Goal: Task Accomplishment & Management: Complete application form

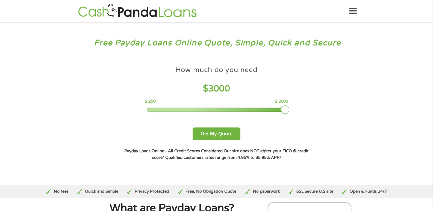
click at [285, 111] on div at bounding box center [216, 110] width 139 height 4
click at [202, 133] on button "Get My Quote" at bounding box center [217, 134] width 48 height 13
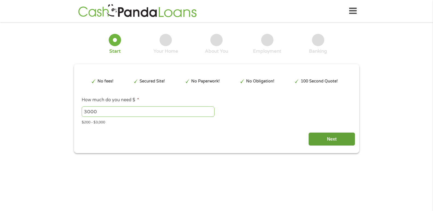
click at [329, 139] on input "Next" at bounding box center [332, 139] width 47 height 13
type input "EAIaIQobChMIiqXK3cODkAMV87KDBx385SVLEAAYAyAAEgLSMvD_BwE"
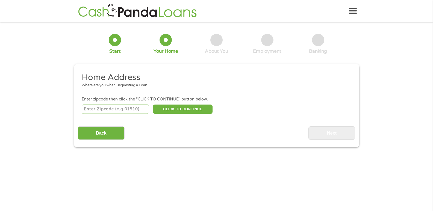
click at [140, 108] on input "number" at bounding box center [116, 109] width 68 height 9
type input "64504"
click at [192, 112] on button "CLICK TO CONTINUE" at bounding box center [183, 109] width 60 height 9
type input "64504"
type input "Saint [PERSON_NAME]"
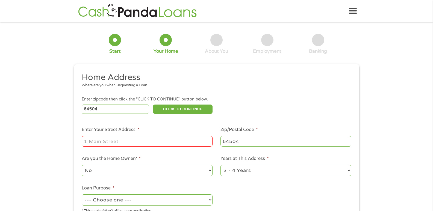
click at [122, 142] on input "Enter Your Street Address *" at bounding box center [147, 141] width 131 height 10
type input "[STREET_ADDRESS]"
click at [210, 168] on select "No Yes" at bounding box center [147, 170] width 131 height 11
select select "yes"
click at [82, 165] on select "No Yes" at bounding box center [147, 170] width 131 height 11
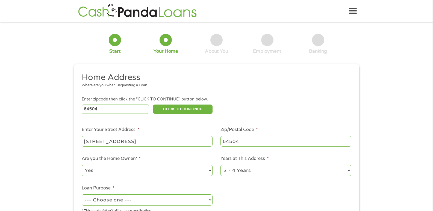
click at [348, 171] on select "1 Year or less 1 - 2 Years 2 - 4 Years Over 4 Years" at bounding box center [286, 170] width 131 height 11
select select "60months"
click at [221, 165] on select "1 Year or less 1 - 2 Years 2 - 4 Years Over 4 Years" at bounding box center [286, 170] width 131 height 11
click at [210, 200] on select "--- Choose one --- Pay Bills Debt Consolidation Home Improvement Major Purchase…" at bounding box center [147, 200] width 131 height 11
select select "shorttermcash"
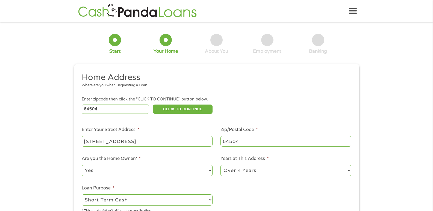
click at [82, 195] on select "--- Choose one --- Pay Bills Debt Consolidation Home Improvement Major Purchase…" at bounding box center [147, 200] width 131 height 11
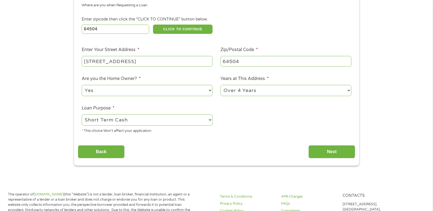
scroll to position [84, 0]
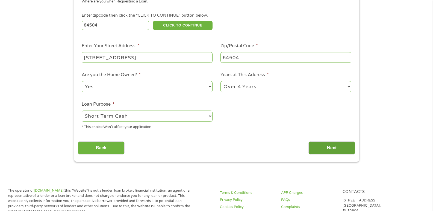
click at [332, 149] on input "Next" at bounding box center [332, 148] width 47 height 13
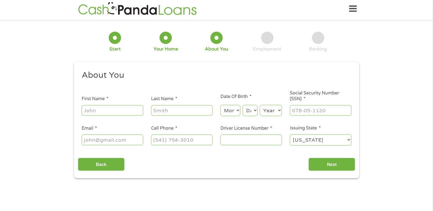
scroll to position [0, 0]
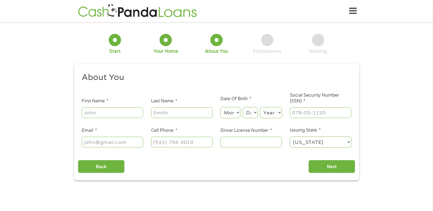
click at [104, 115] on input "First Name *" at bounding box center [112, 112] width 61 height 10
type input "[PERSON_NAME]"
type input "[EMAIL_ADDRESS][DOMAIN_NAME]"
type input "[PHONE_NUMBER]"
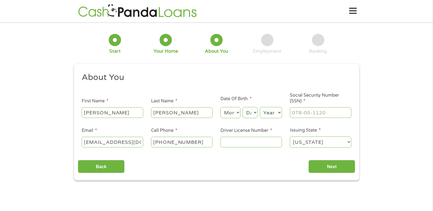
click at [238, 112] on select "Month 1 2 3 4 5 6 7 8 9 10 11 12" at bounding box center [231, 112] width 20 height 11
select select "3"
click at [221, 107] on select "Month 1 2 3 4 5 6 7 8 9 10 11 12" at bounding box center [231, 112] width 20 height 11
click at [256, 113] on select "Day 1 2 3 4 5 6 7 8 9 10 11 12 13 14 15 16 17 18 19 20 21 22 23 24 25 26 27 28 …" at bounding box center [250, 112] width 15 height 11
select select "18"
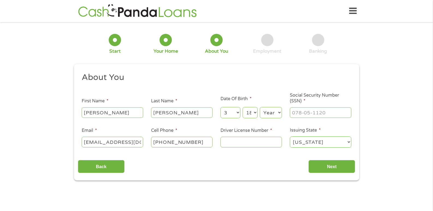
click at [243, 107] on select "Day 1 2 3 4 5 6 7 8 9 10 11 12 13 14 15 16 17 18 19 20 21 22 23 24 25 26 27 28 …" at bounding box center [250, 112] width 15 height 11
click at [280, 114] on select "Year [DATE] 2006 2005 2004 2003 2002 2001 2000 1999 1998 1997 1996 1995 1994 19…" at bounding box center [271, 112] width 22 height 11
select select "1961"
click at [260, 107] on select "Year [DATE] 2006 2005 2004 2003 2002 2001 2000 1999 1998 1997 1996 1995 1994 19…" at bounding box center [271, 112] width 22 height 11
click at [301, 114] on input "___-__-____" at bounding box center [320, 112] width 61 height 10
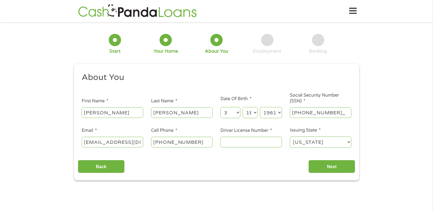
type input "489-74-7454"
click at [223, 143] on input "Driver License Number *" at bounding box center [251, 142] width 61 height 10
type input "s"
type input "S"
type input "S206338027"
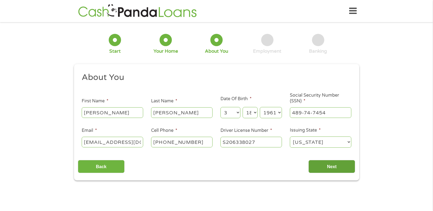
click at [342, 169] on input "Next" at bounding box center [332, 166] width 47 height 13
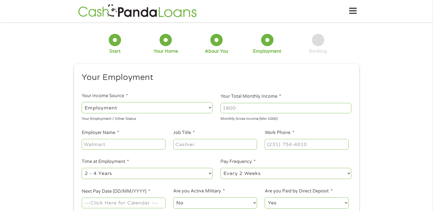
scroll to position [2, 2]
click at [239, 109] on input "Your Total Monthly Income *" at bounding box center [286, 108] width 131 height 10
type input "2528"
click at [109, 146] on input "Employer Name *" at bounding box center [124, 144] width 84 height 10
type input "Walmart Supercenter"
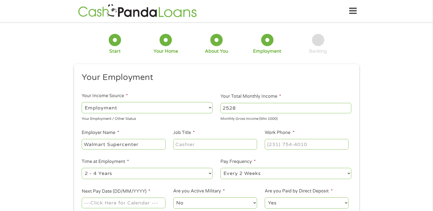
click at [206, 146] on input "Job Title *" at bounding box center [215, 144] width 84 height 10
type input "Stocking clerk"
click at [309, 145] on input "(___) ___-____" at bounding box center [307, 144] width 84 height 10
click at [278, 145] on input "(___) ___-____" at bounding box center [307, 144] width 84 height 10
type input "[PHONE_NUMBER]"
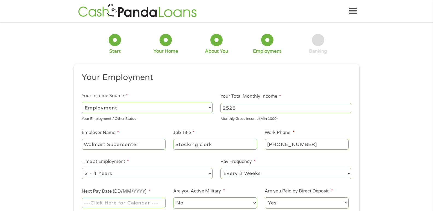
click at [209, 175] on select "--- Choose one --- 1 Year or less 1 - 2 Years 2 - 4 Years Over 4 Years" at bounding box center [147, 173] width 131 height 11
select select "60months"
click at [82, 168] on select "--- Choose one --- 1 Year or less 1 - 2 Years 2 - 4 Years Over 4 Years" at bounding box center [147, 173] width 131 height 11
click at [349, 175] on select "--- Choose one --- Every 2 Weeks Every Week Monthly Semi-Monthly" at bounding box center [286, 173] width 131 height 11
select select "monthly"
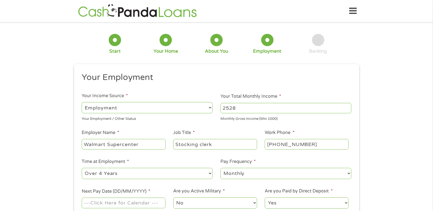
click at [221, 168] on select "--- Choose one --- Every 2 Weeks Every Week Monthly Semi-Monthly" at bounding box center [286, 173] width 131 height 11
click at [159, 204] on input "Next Pay Date (DD/MM/YYYY) *" at bounding box center [124, 203] width 84 height 10
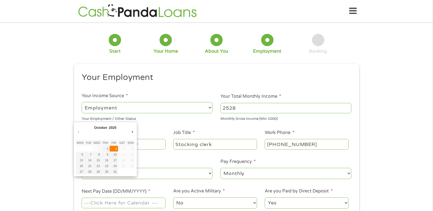
type input "[DATE]"
click at [120, 204] on input "[DATE]" at bounding box center [124, 203] width 84 height 10
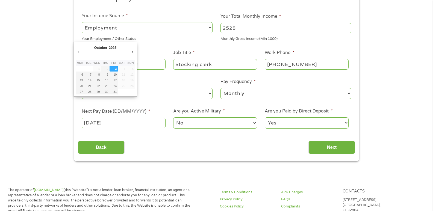
scroll to position [102, 0]
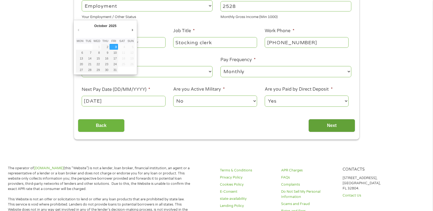
click at [328, 128] on input "Next" at bounding box center [332, 125] width 47 height 13
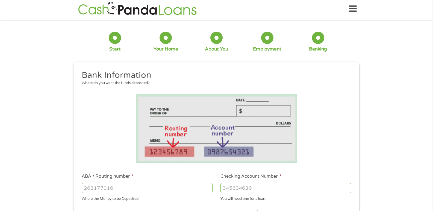
scroll to position [0, 0]
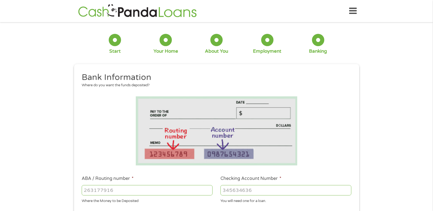
click at [118, 192] on input "ABA / Routing number *" at bounding box center [147, 190] width 131 height 10
type input "301281968"
type input "POSTAL COMMUNITY CREDIT UNION"
type input "301281968"
click at [256, 190] on input "Checking Account Number *" at bounding box center [286, 190] width 131 height 10
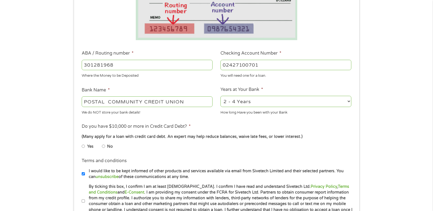
scroll to position [128, 0]
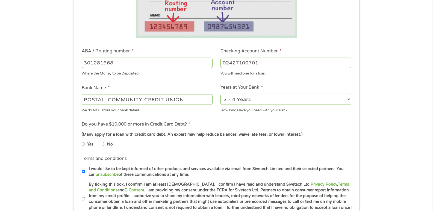
type input "02427100701"
click at [103, 144] on input "No" at bounding box center [103, 144] width 3 height 9
radio input "true"
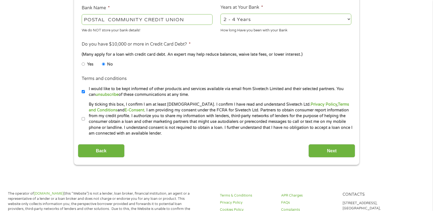
scroll to position [219, 0]
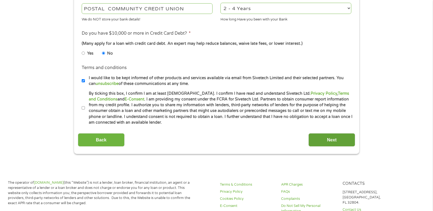
click at [335, 140] on input "Next" at bounding box center [332, 139] width 47 height 13
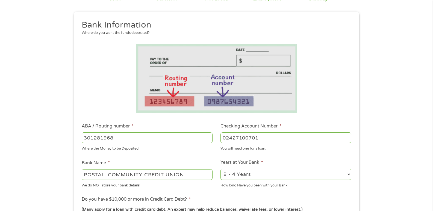
scroll to position [77, 0]
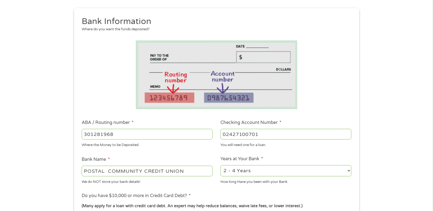
click at [349, 170] on select "2 - 4 Years 6 - 12 Months 1 - 2 Years Over 4 Years" at bounding box center [286, 170] width 131 height 11
select select "24months"
click at [221, 165] on select "2 - 4 Years 6 - 12 Months 1 - 2 Years Over 4 Years" at bounding box center [286, 170] width 131 height 11
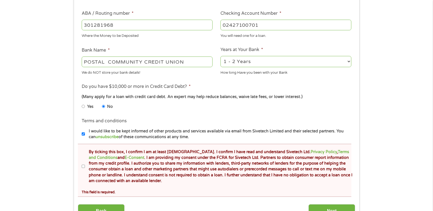
scroll to position [189, 0]
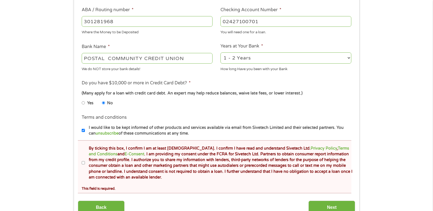
click at [83, 164] on input "By ticking this box, I confirm I am at least [DEMOGRAPHIC_DATA]. I confirm I ha…" at bounding box center [83, 163] width 3 height 9
checkbox input "true"
click at [340, 206] on input "Next" at bounding box center [332, 207] width 47 height 13
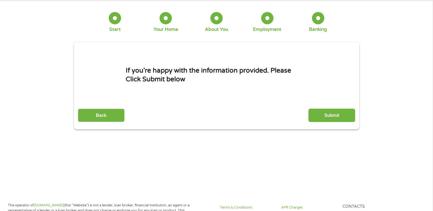
scroll to position [0, 0]
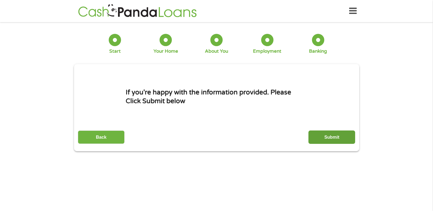
click at [331, 138] on input "Submit" at bounding box center [332, 137] width 47 height 13
